Goal: Obtain resource: Obtain resource

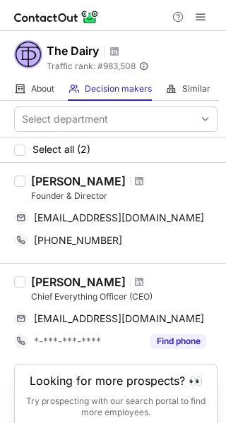
click at [75, 179] on div "[PERSON_NAME]" at bounding box center [78, 181] width 94 height 14
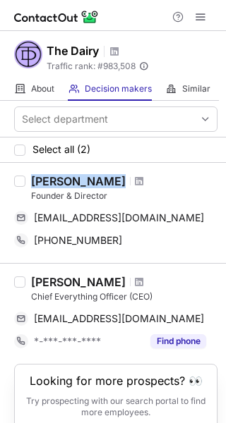
click at [75, 179] on div "[PERSON_NAME]" at bounding box center [78, 181] width 94 height 14
copy div "[PERSON_NAME]"
